Goal: Task Accomplishment & Management: Use online tool/utility

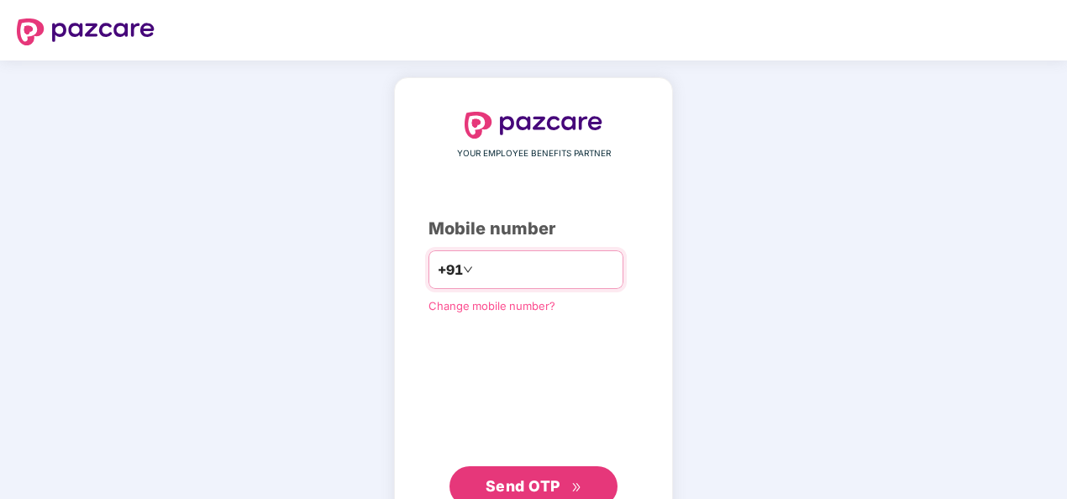
click at [518, 276] on input "number" at bounding box center [545, 269] width 138 height 27
type input "**********"
click at [528, 479] on span "Send OTP" at bounding box center [523, 486] width 75 height 18
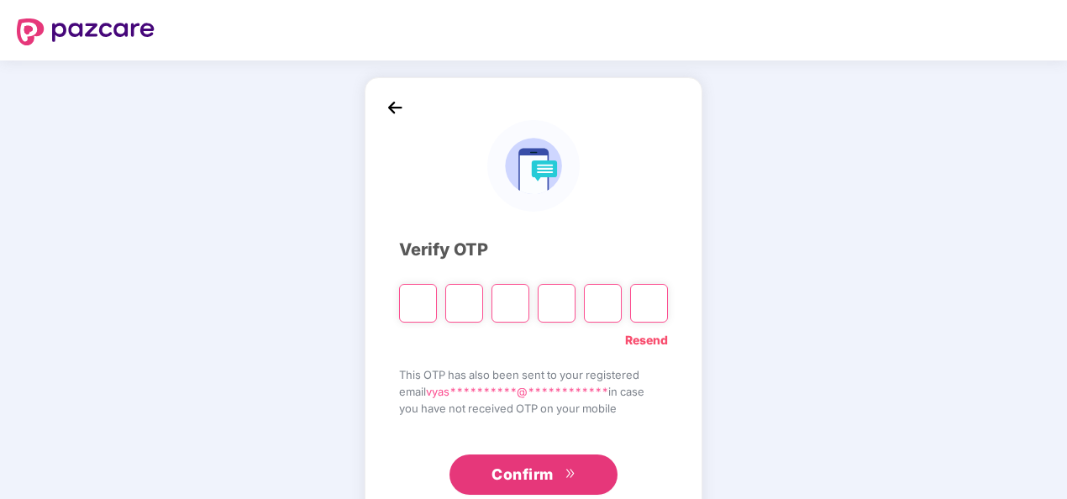
type input "*"
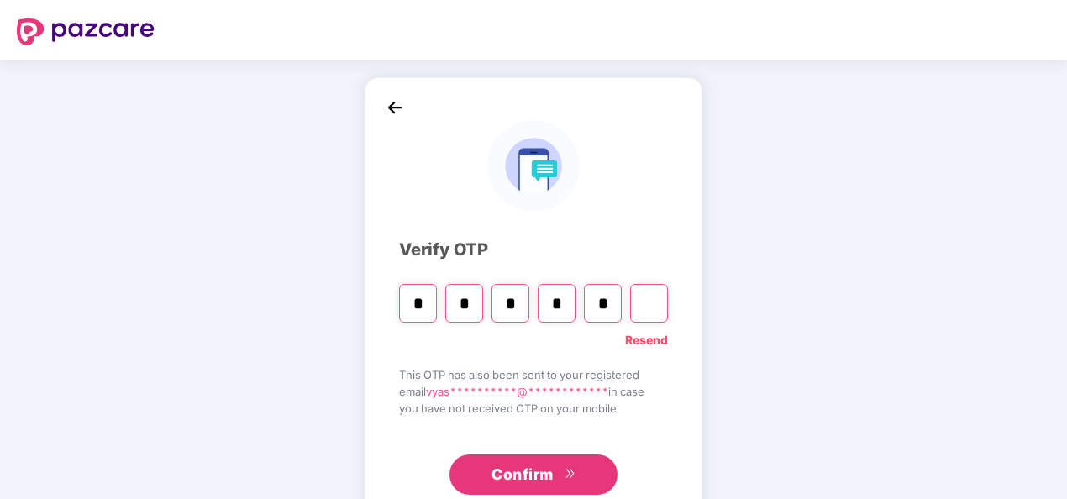
type input "*"
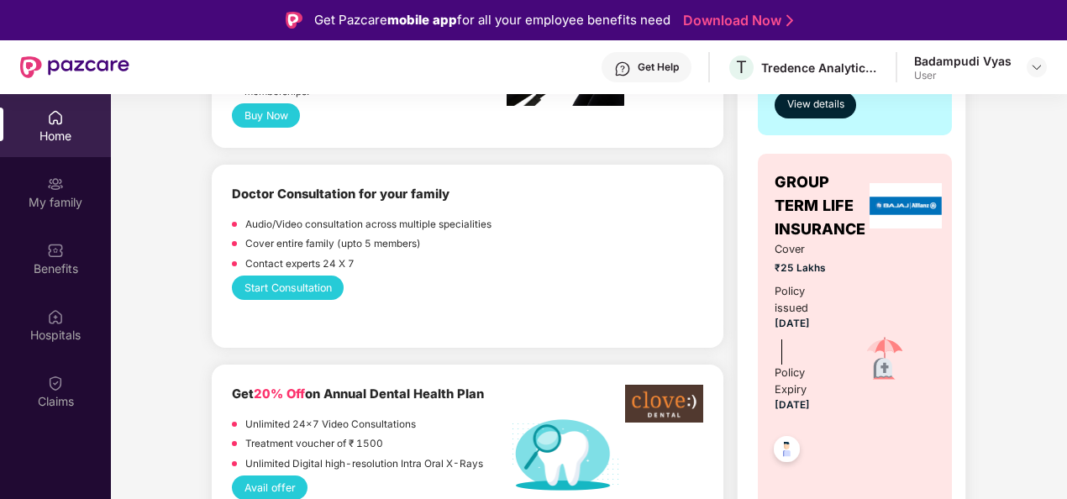
scroll to position [1019, 0]
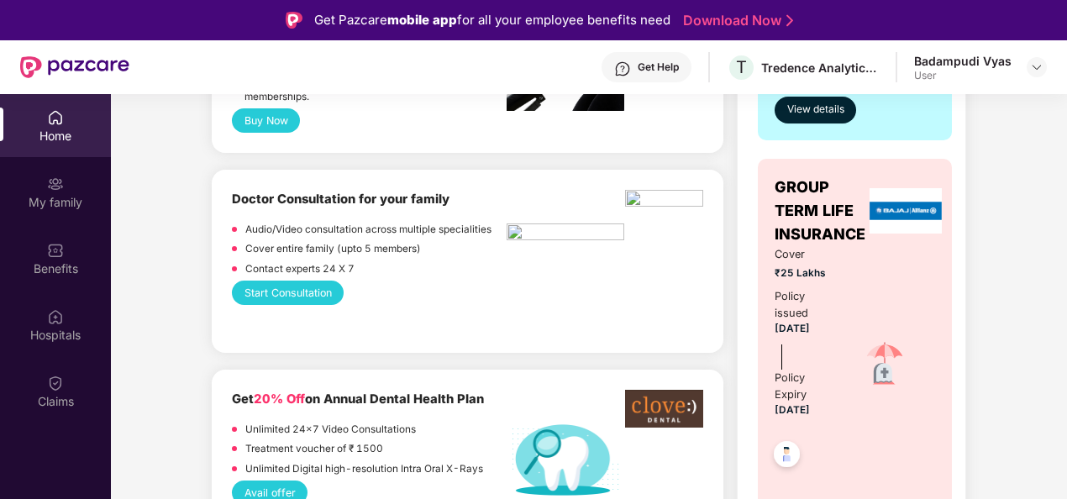
click at [271, 286] on button "Start Consultation" at bounding box center [288, 293] width 112 height 24
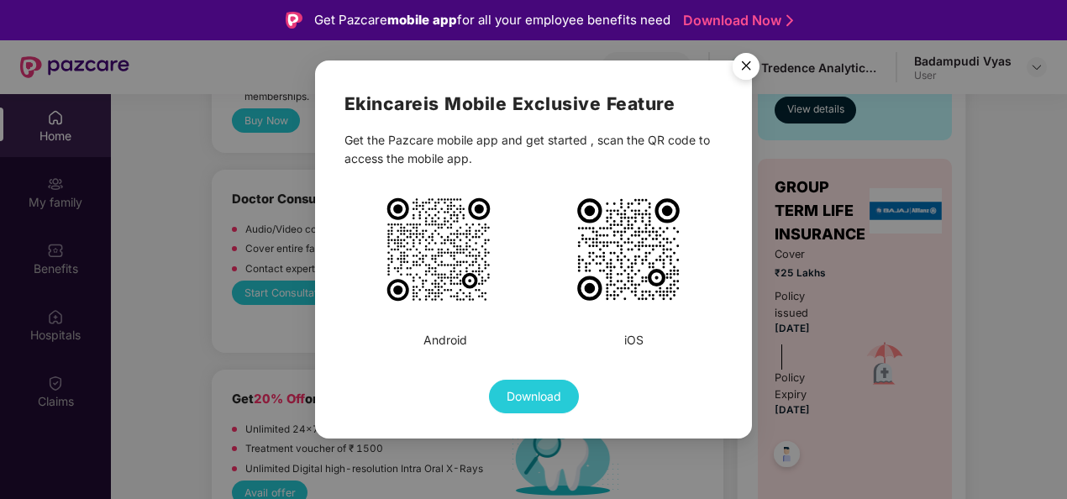
click at [745, 59] on img "Close" at bounding box center [746, 68] width 47 height 47
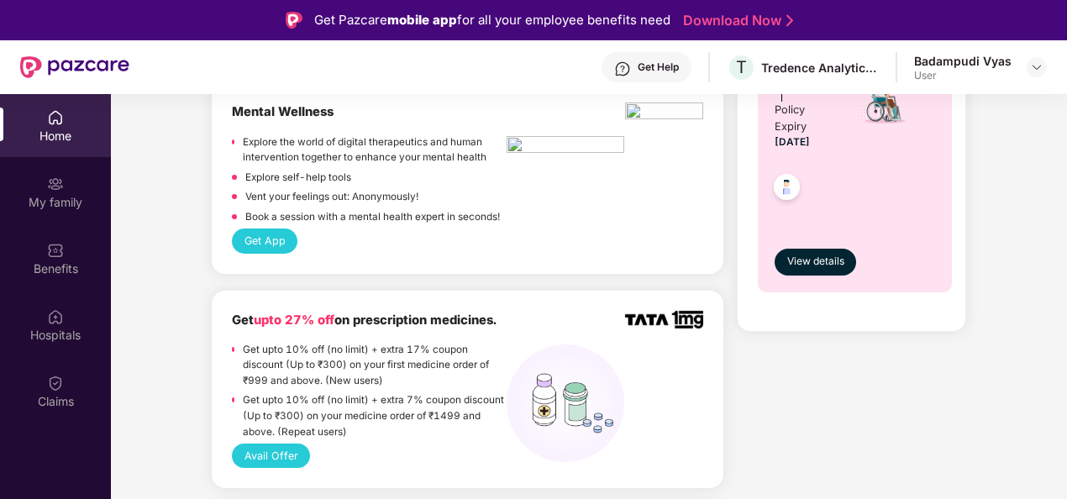
scroll to position [1706, 0]
click at [247, 236] on button "Get App" at bounding box center [265, 241] width 66 height 24
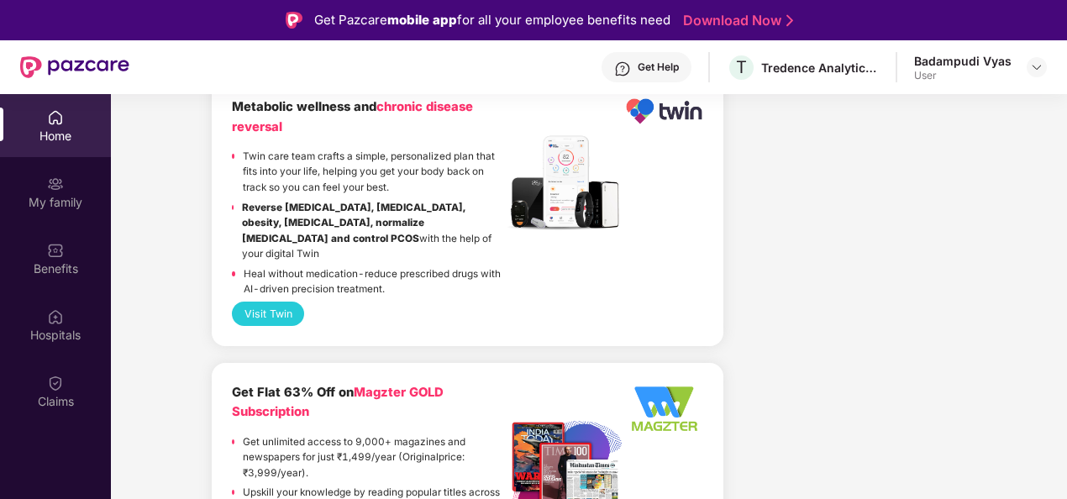
scroll to position [3836, 0]
